Goal: Information Seeking & Learning: Learn about a topic

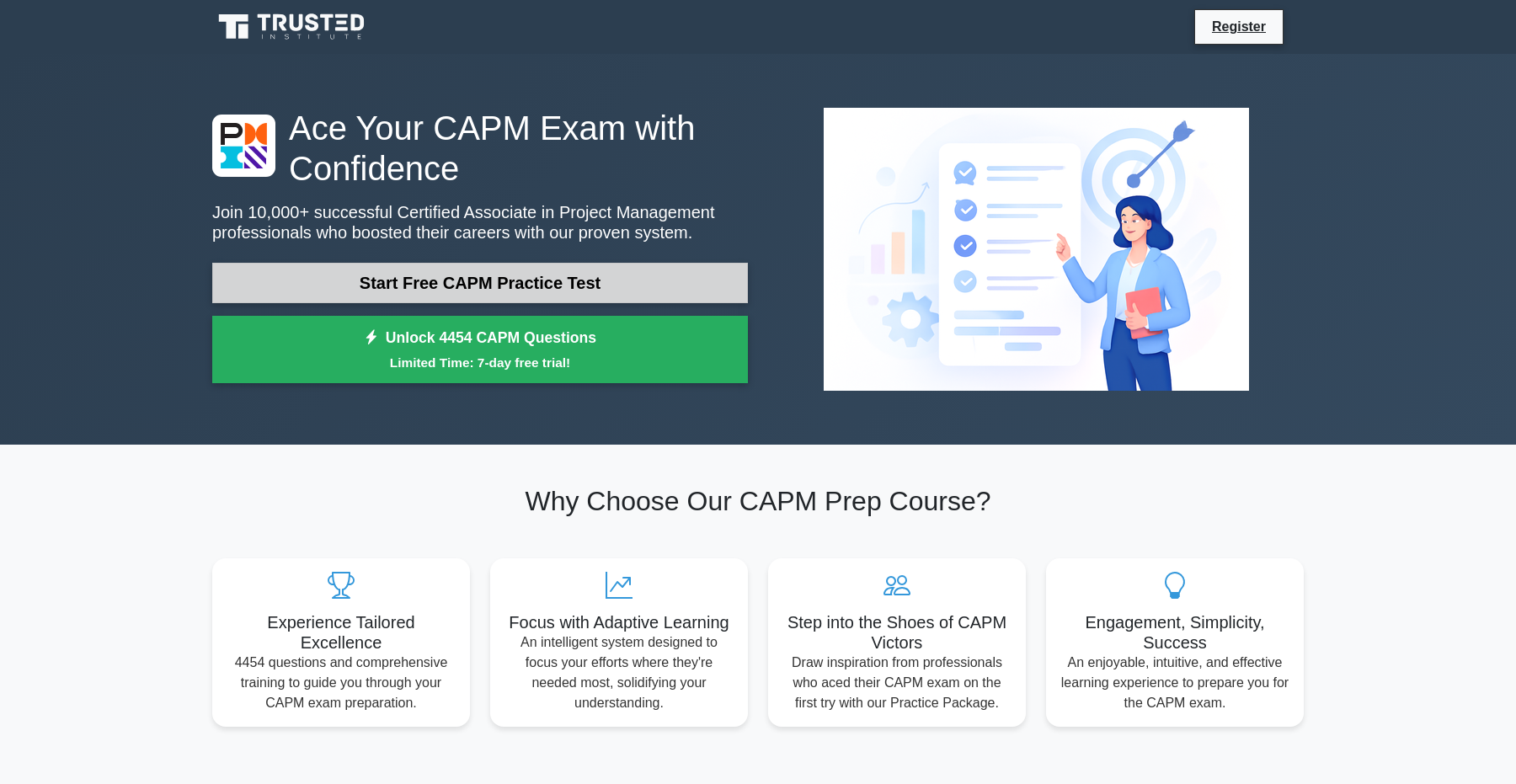
click at [491, 280] on link "Start Free CAPM Practice Test" at bounding box center [479, 282] width 535 height 40
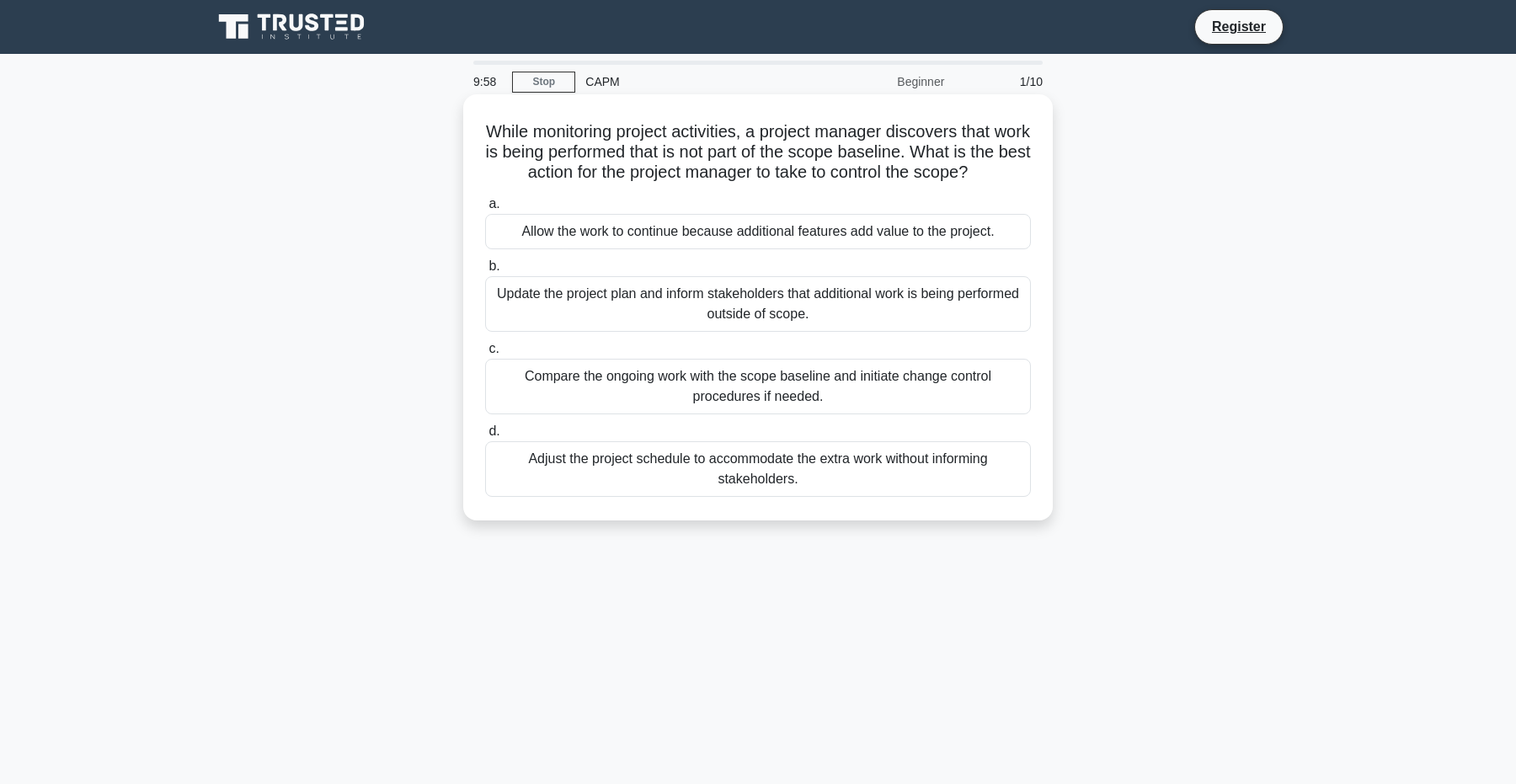
click at [547, 153] on h5 "While monitoring project activities, a project manager discovers that work is b…" at bounding box center [758, 152] width 549 height 62
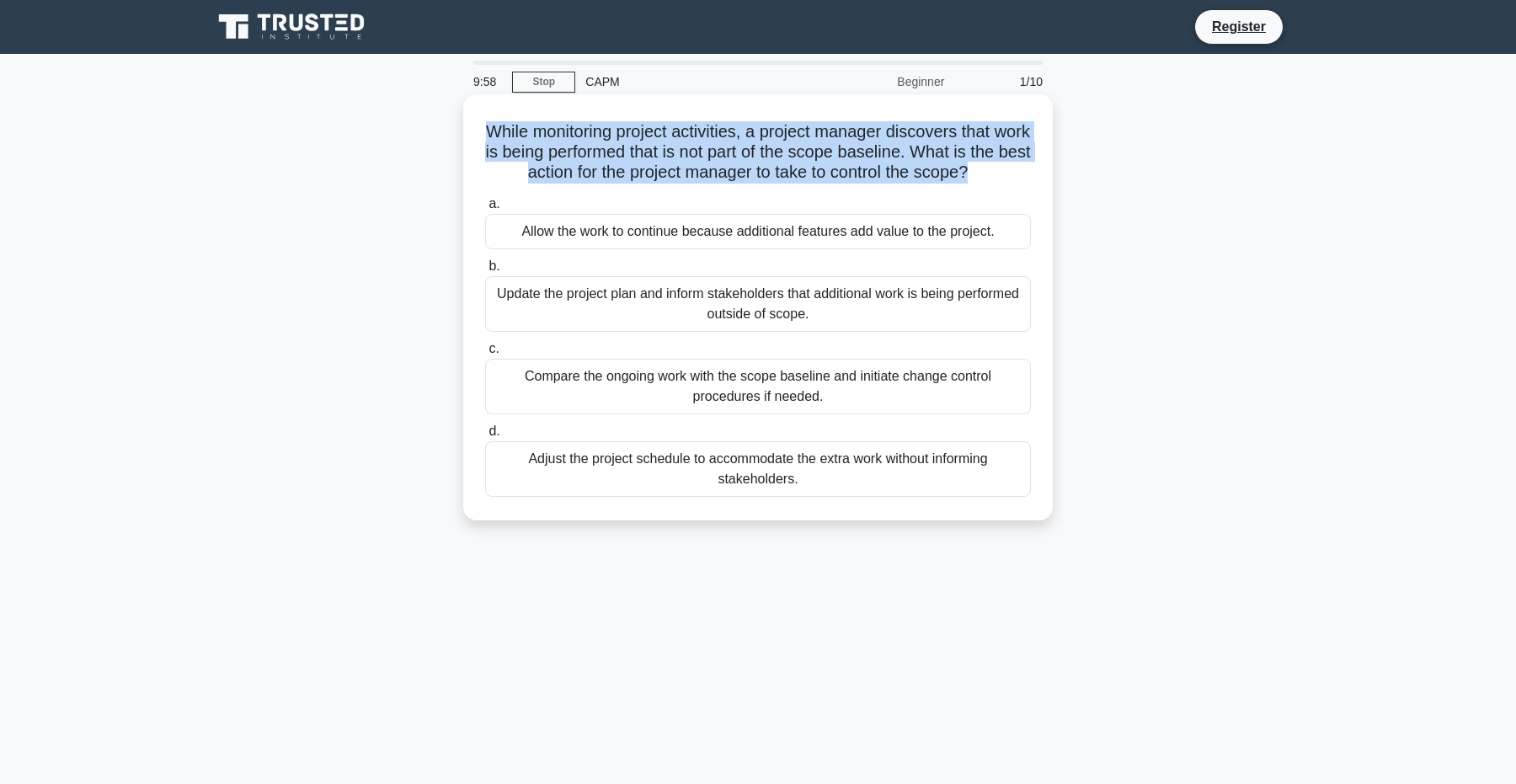
click at [547, 153] on h5 "While monitoring project activities, a project manager discovers that work is b…" at bounding box center [758, 152] width 549 height 62
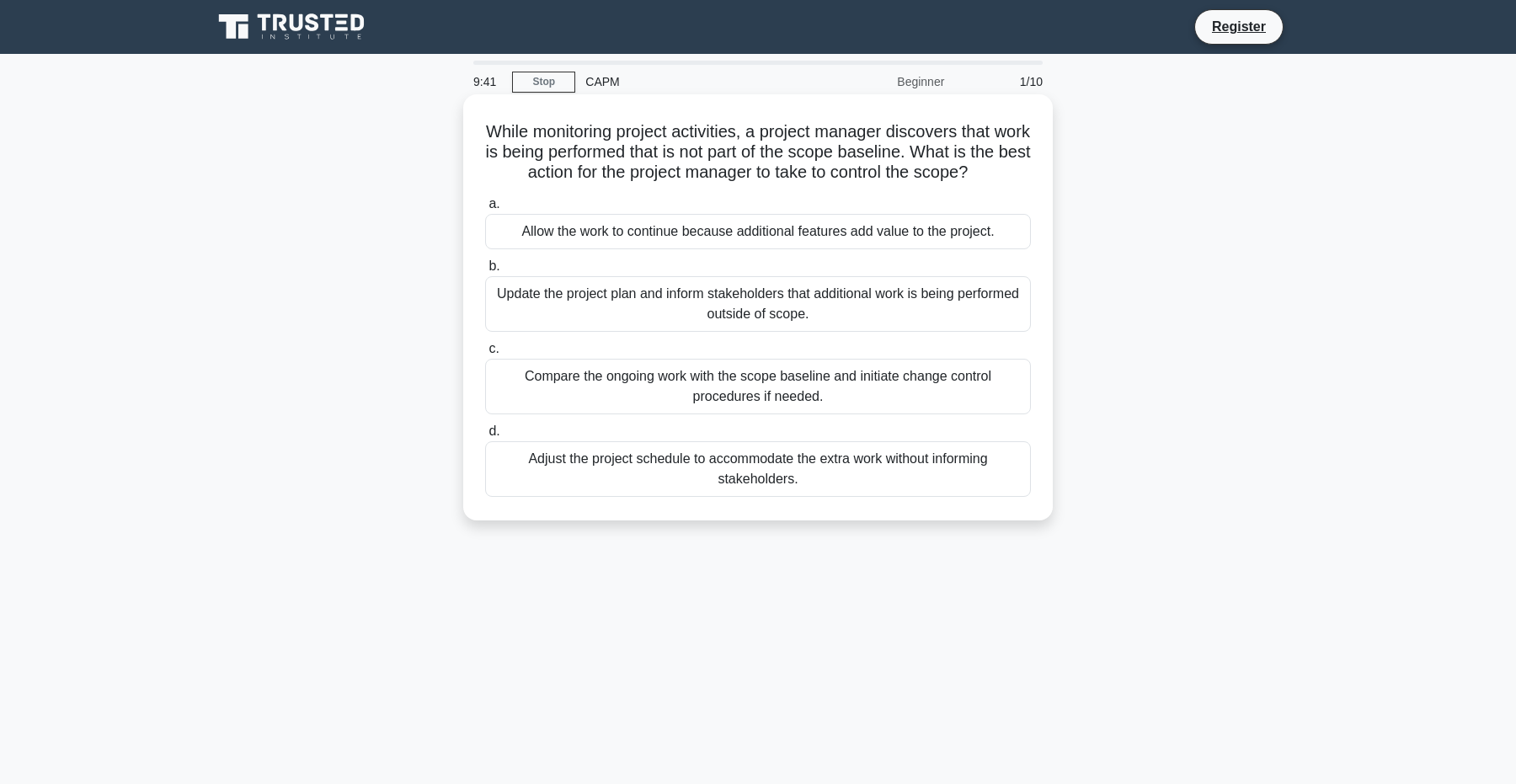
click at [752, 235] on div "Allow the work to continue because additional features add value to the project." at bounding box center [758, 231] width 546 height 35
click at [485, 210] on input "a. Allow the work to continue because additional features add value to the proj…" at bounding box center [485, 203] width 0 height 10
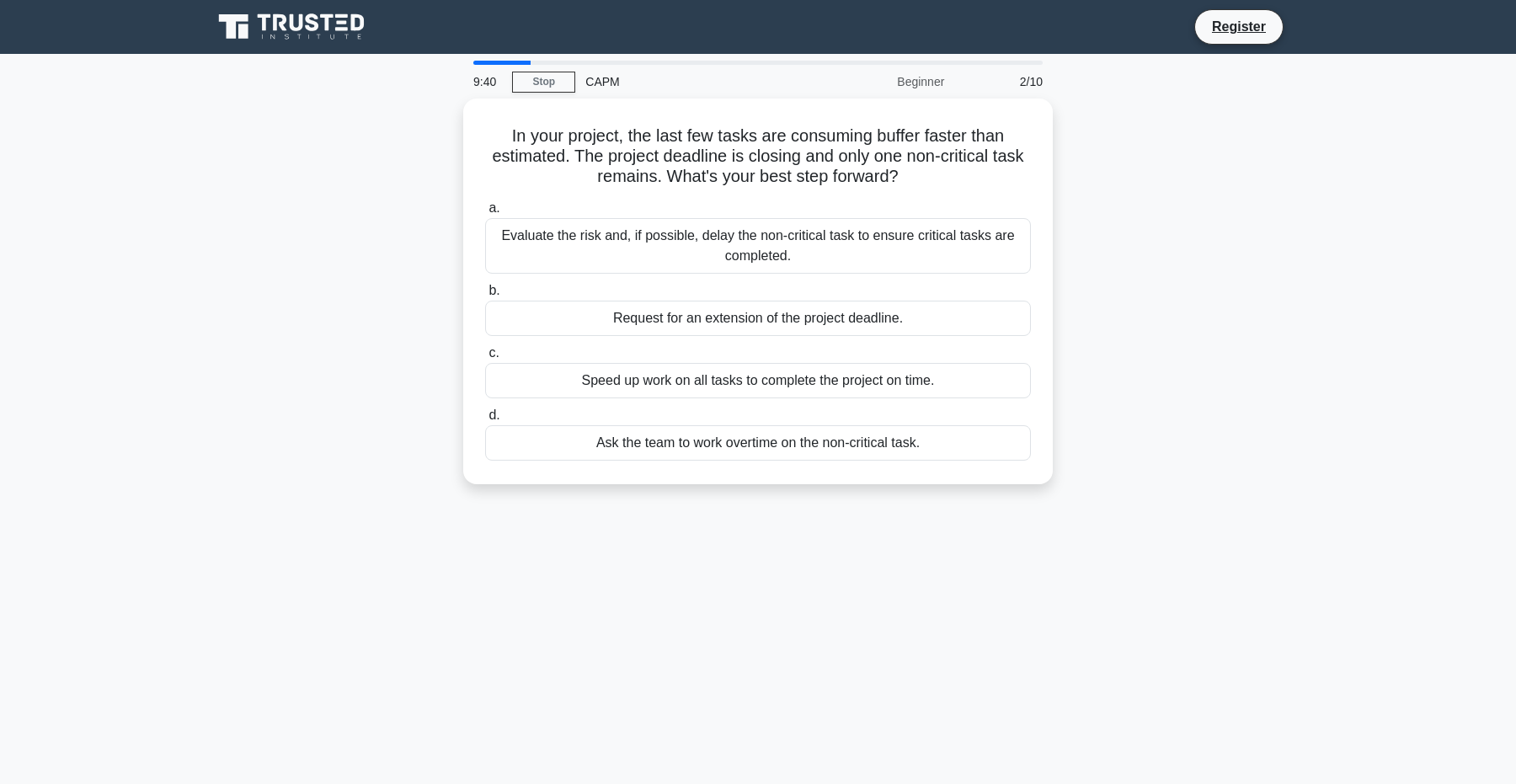
click at [752, 235] on div "Evaluate the risk and, if possible, delay the non-critical task to ensure criti…" at bounding box center [758, 246] width 546 height 55
click at [485, 214] on input "a. Evaluate the risk and, if possible, delay the non-critical task to ensure cr…" at bounding box center [485, 208] width 0 height 10
